Goal: Obtain resource: Download file/media

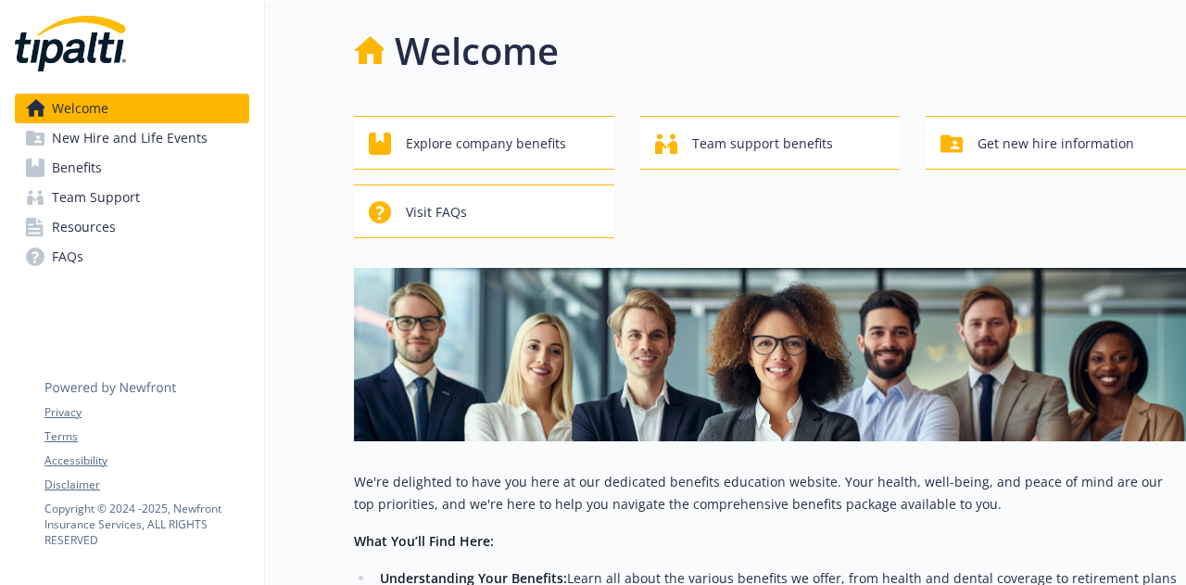
click at [119, 225] on link "Resources" at bounding box center [132, 227] width 234 height 30
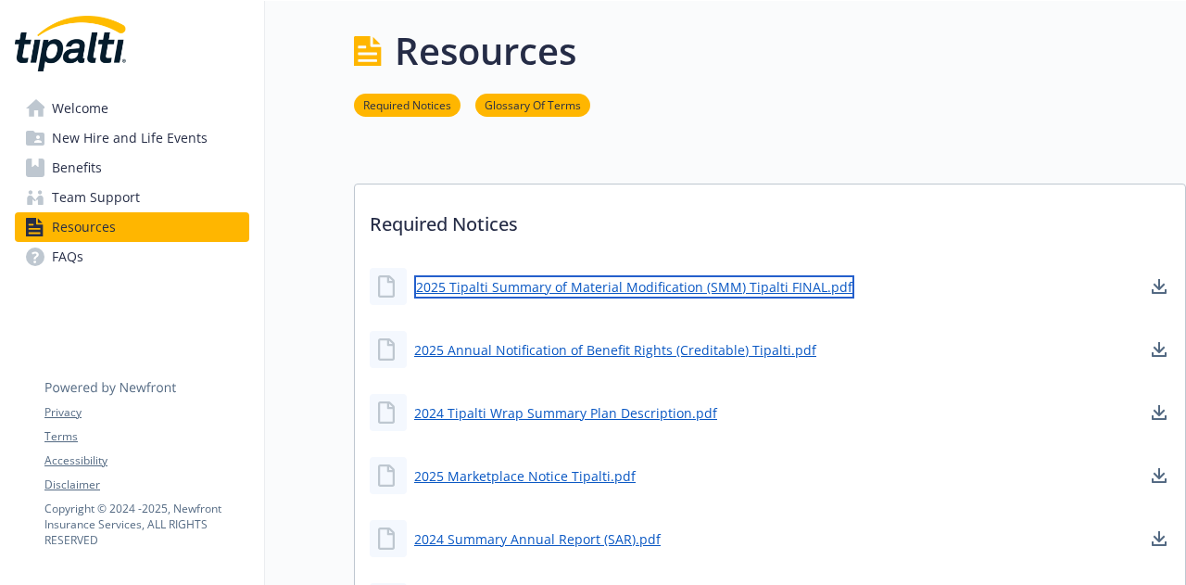
click at [716, 288] on link "2025 Tipalti Summary of Material Modification (SMM) Tipalti FINAL.pdf" at bounding box center [634, 286] width 440 height 23
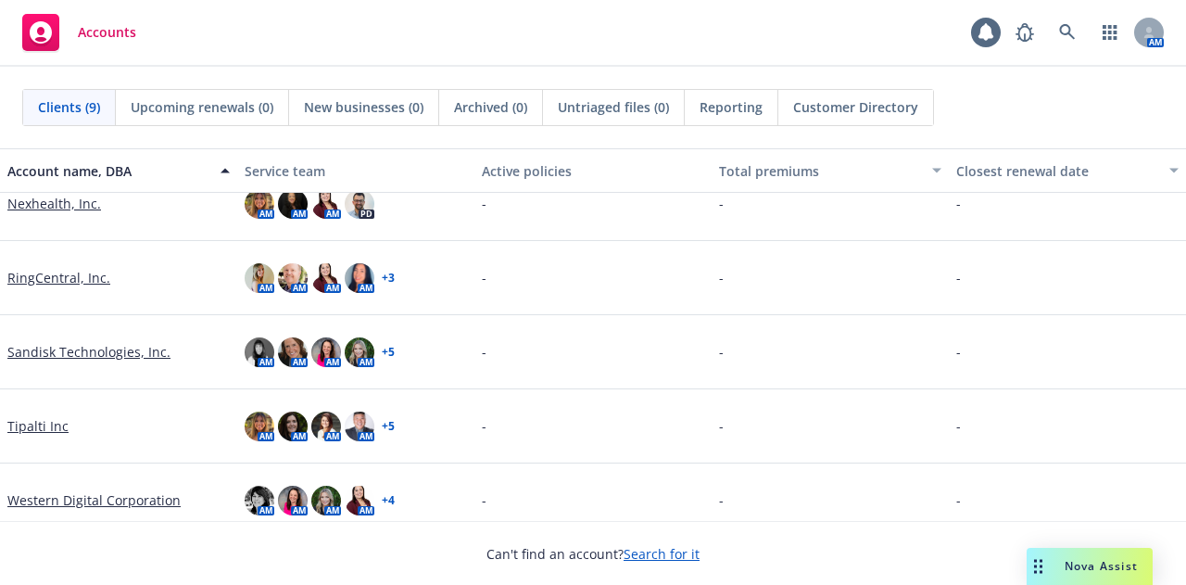
scroll to position [330, 0]
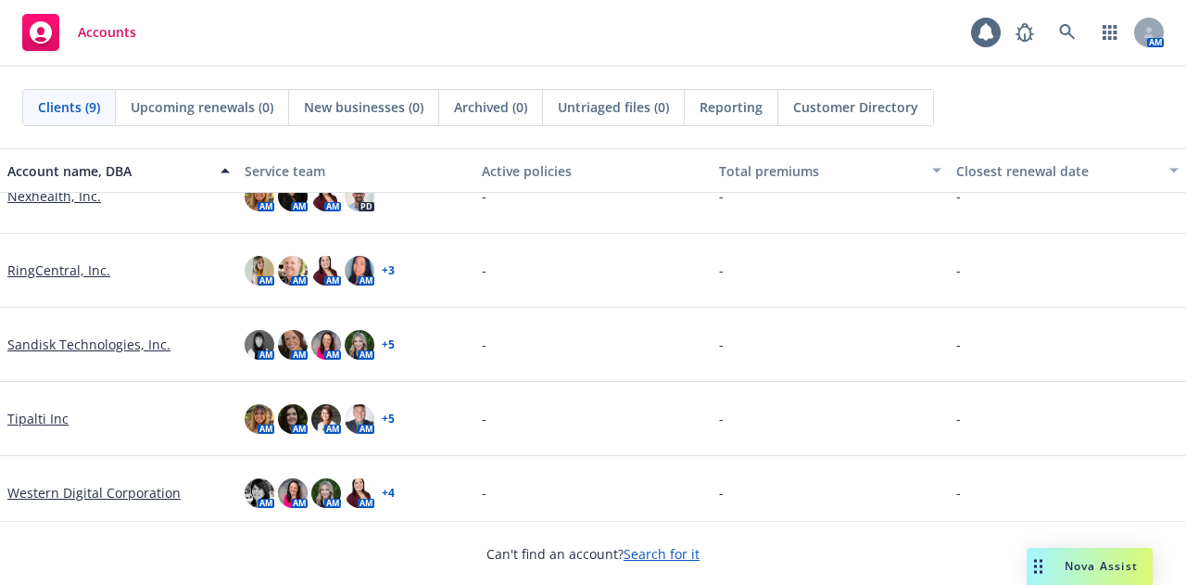
click at [103, 344] on link "Sandisk Technologies, Inc." at bounding box center [88, 344] width 163 height 19
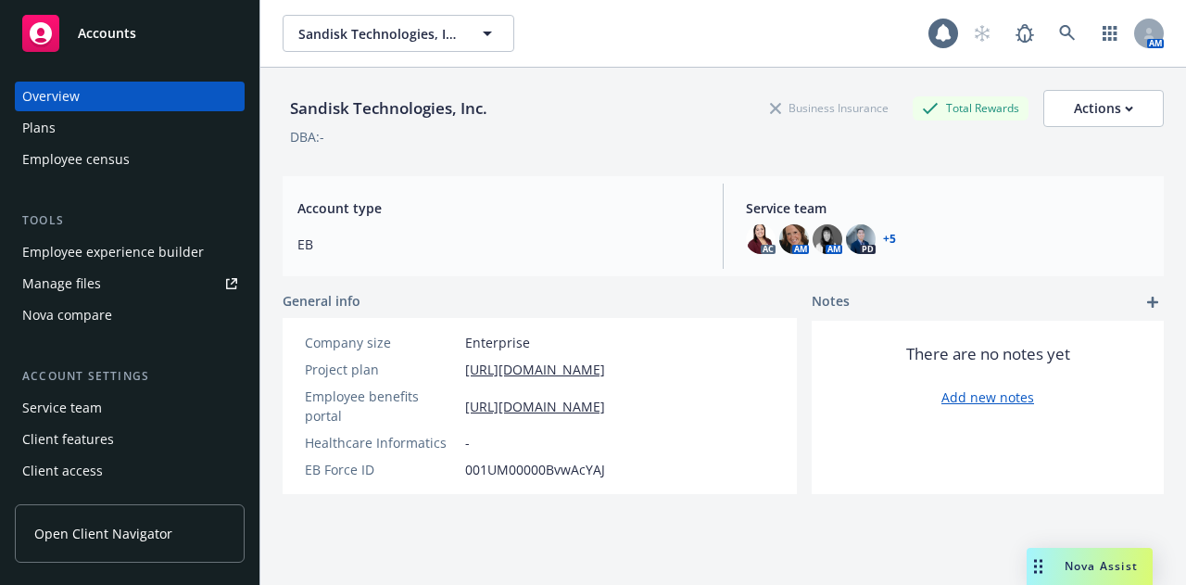
click at [85, 281] on div "Manage files" at bounding box center [61, 284] width 79 height 30
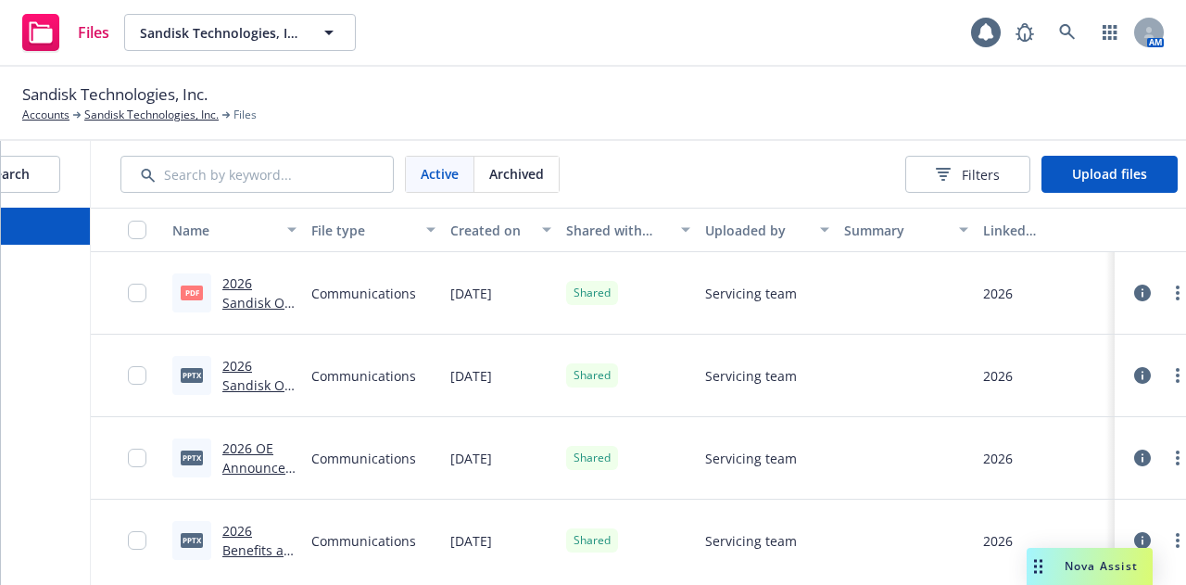
scroll to position [0, 228]
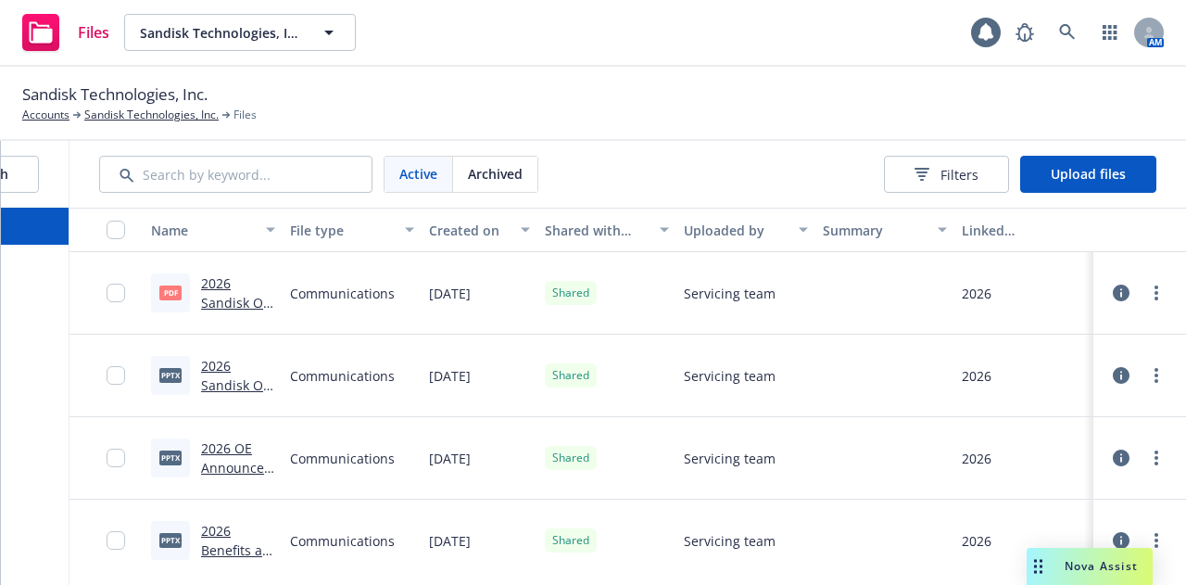
click at [206, 286] on link "2026 Sandisk OE Presentation Draft 1.pdf" at bounding box center [236, 321] width 70 height 95
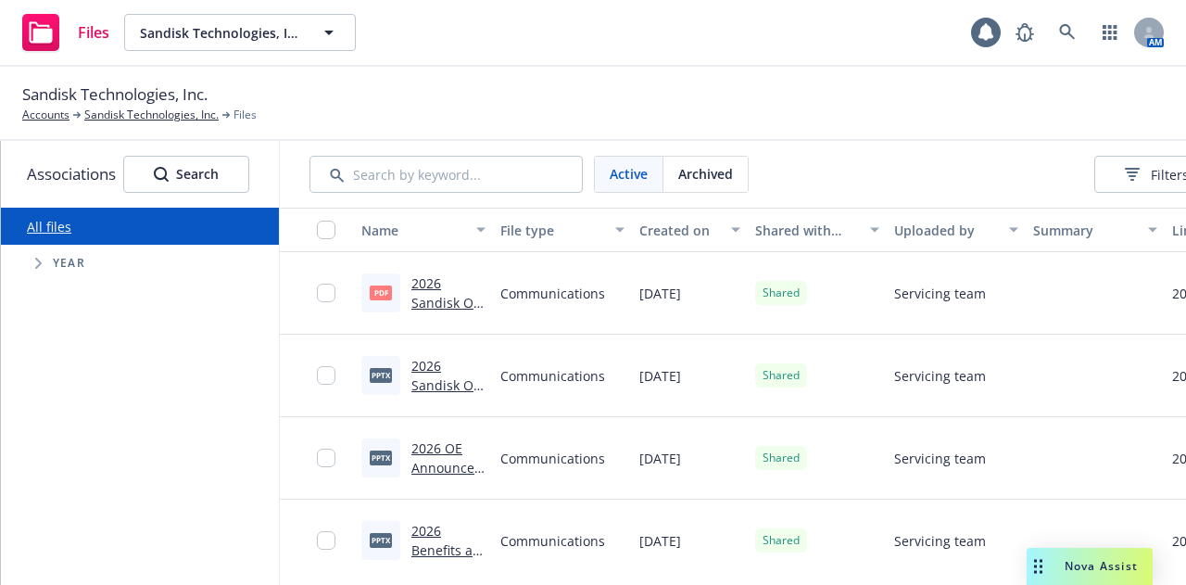
scroll to position [0, 0]
